Goal: Transaction & Acquisition: Subscribe to service/newsletter

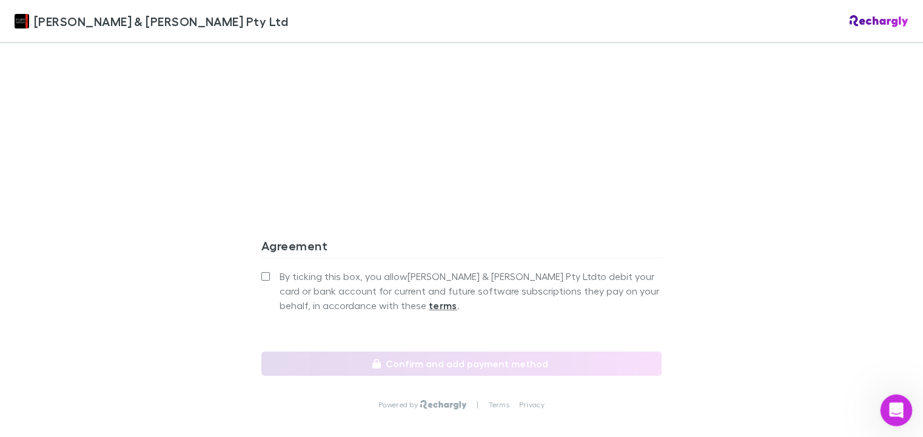
scroll to position [1081, 0]
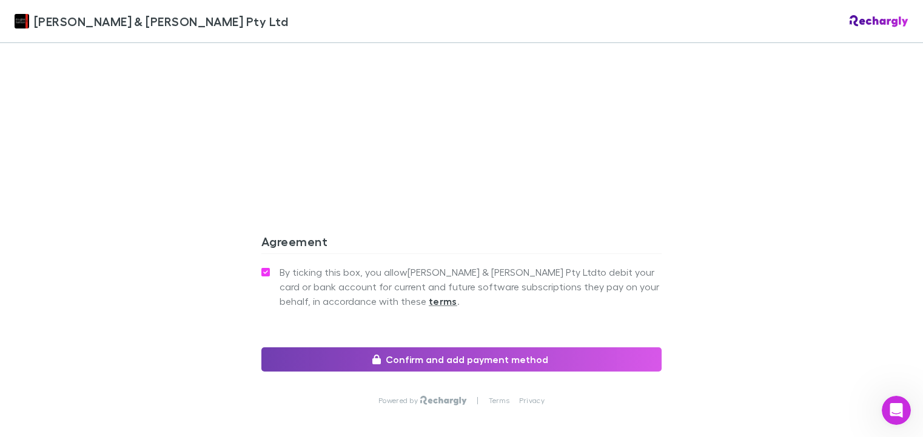
click at [429, 347] on button "Confirm and add payment method" at bounding box center [461, 359] width 400 height 24
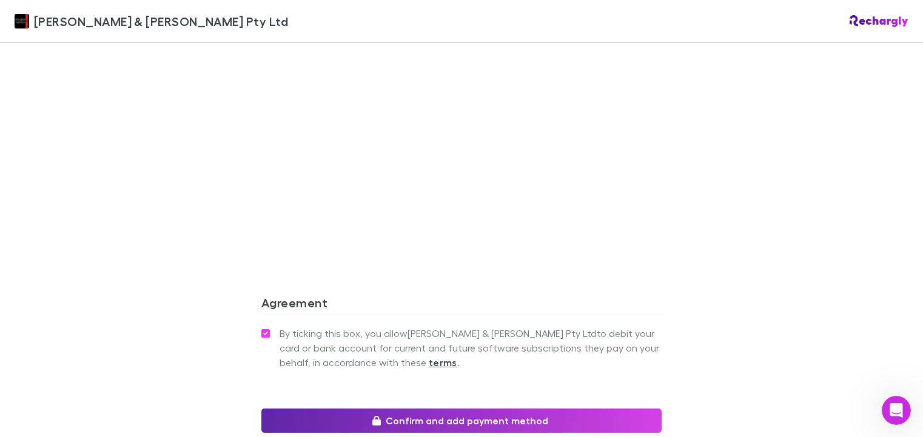
scroll to position [779, 0]
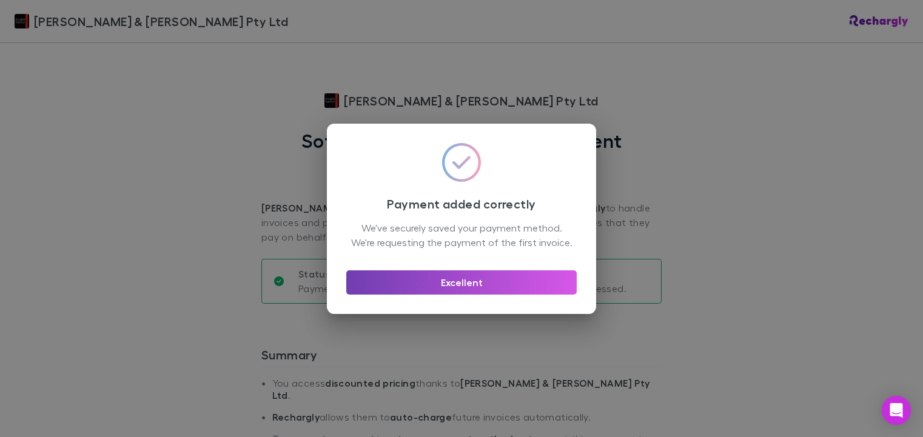
click at [472, 292] on button "Excellent" at bounding box center [461, 282] width 230 height 24
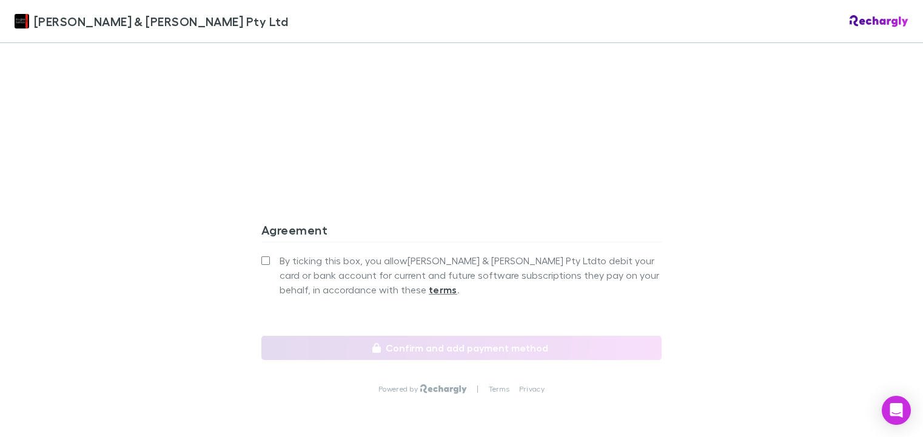
scroll to position [1098, 0]
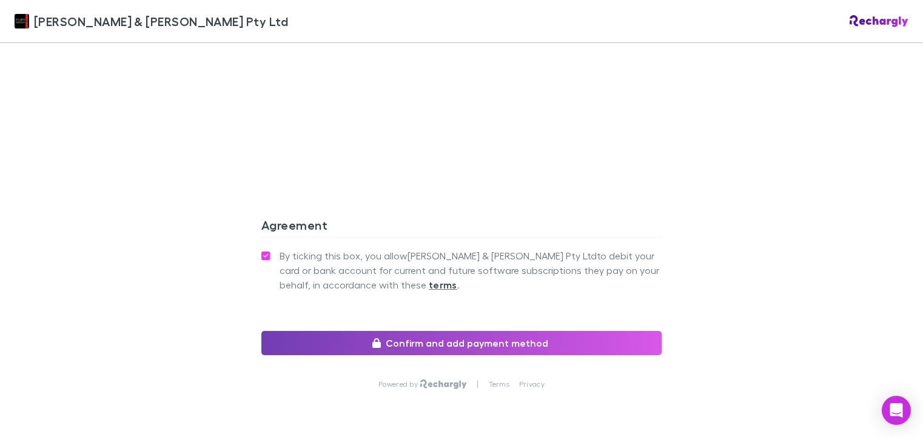
click at [466, 331] on button "Confirm and add payment method" at bounding box center [461, 343] width 400 height 24
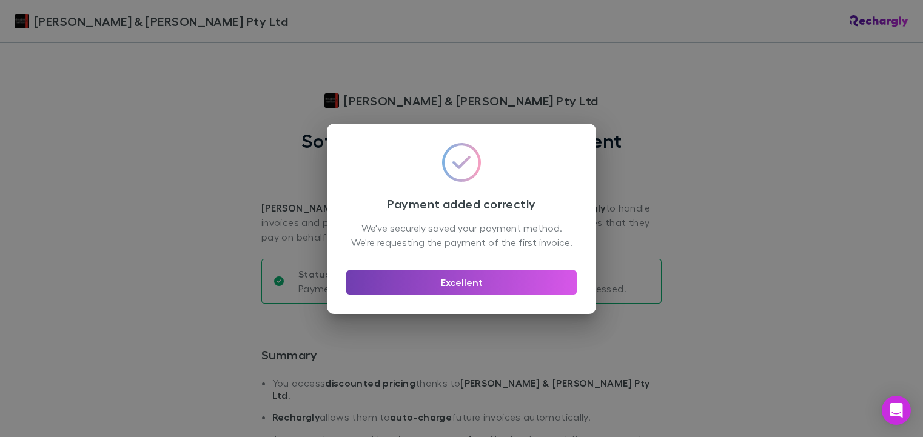
click at [485, 288] on button "Excellent" at bounding box center [461, 282] width 230 height 24
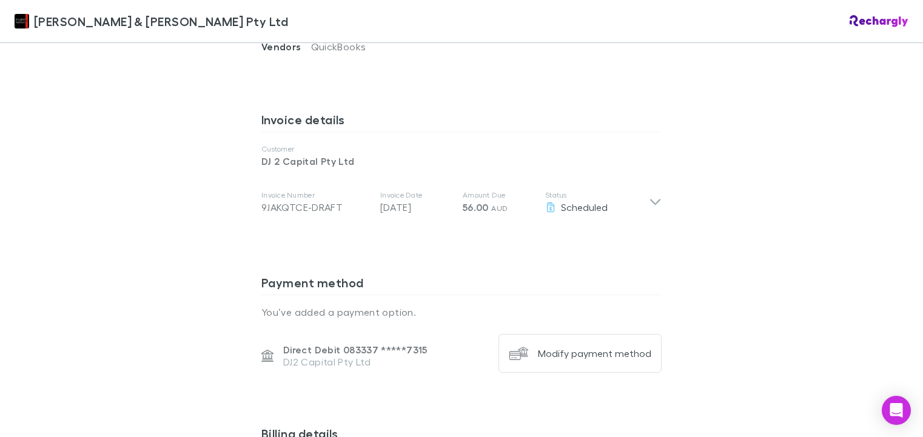
scroll to position [606, 0]
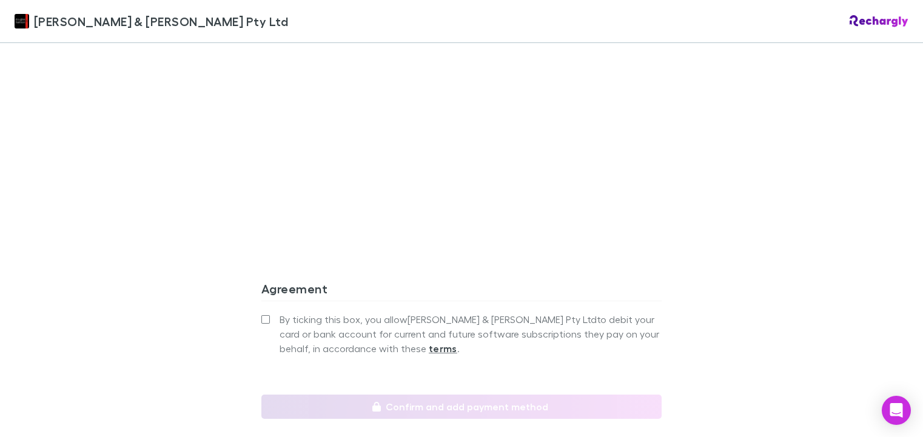
scroll to position [1032, 0]
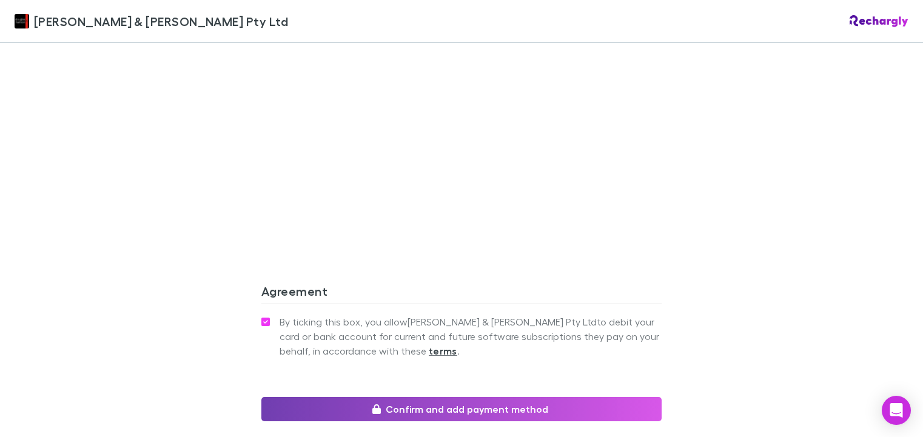
click at [447, 397] on button "Confirm and add payment method" at bounding box center [461, 409] width 400 height 24
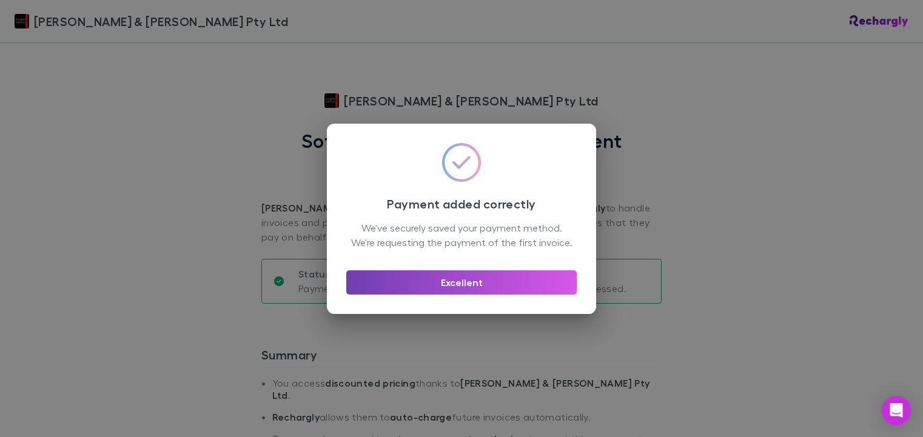
click at [504, 294] on button "Excellent" at bounding box center [461, 282] width 230 height 24
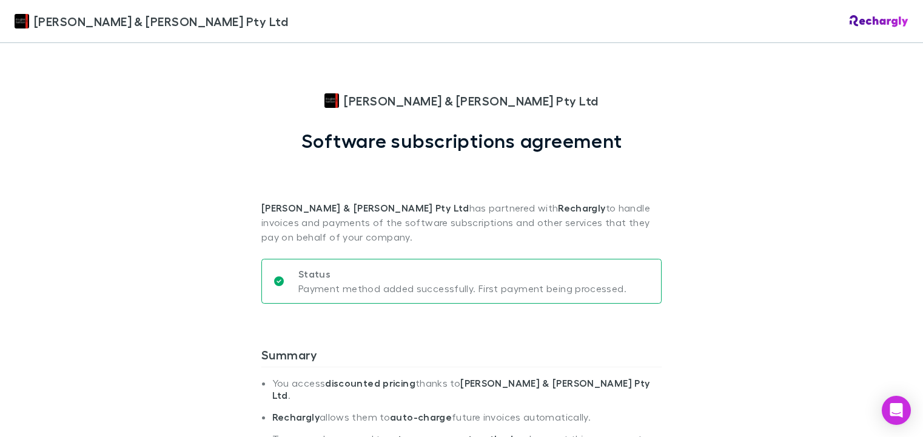
drag, startPoint x: 913, startPoint y: 70, endPoint x: 913, endPoint y: 102, distance: 32.7
click at [913, 102] on div "[PERSON_NAME] & [PERSON_NAME] Pty Ltd [PERSON_NAME] & [PERSON_NAME] Pty Ltd Sof…" at bounding box center [461, 218] width 923 height 437
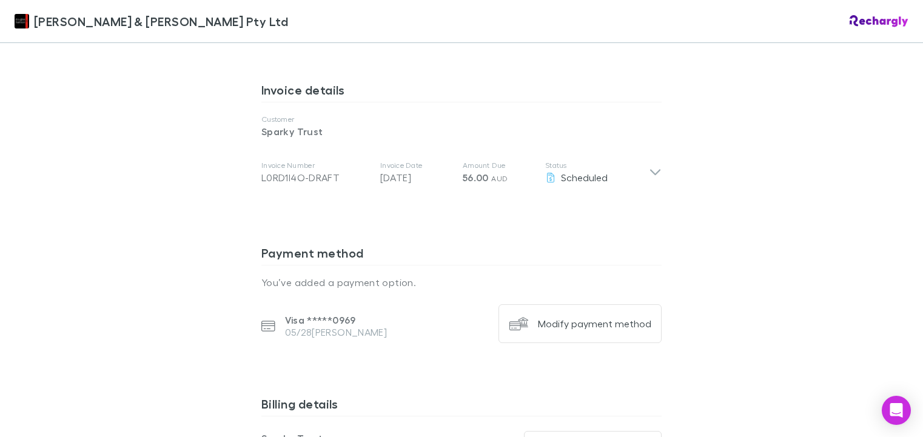
scroll to position [618, 0]
